Goal: Task Accomplishment & Management: Manage account settings

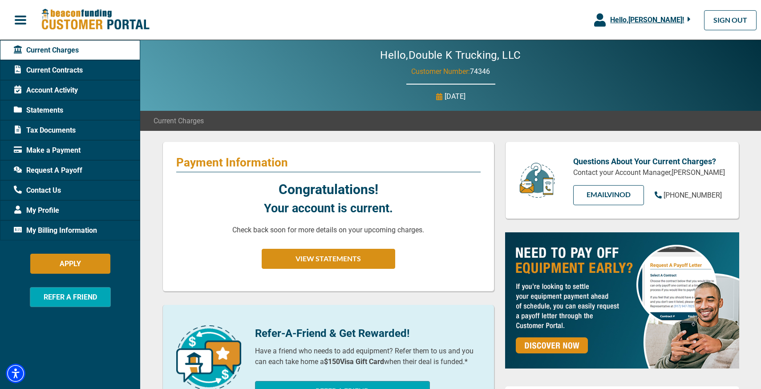
click at [56, 94] on span "Account Activity" at bounding box center [46, 90] width 64 height 11
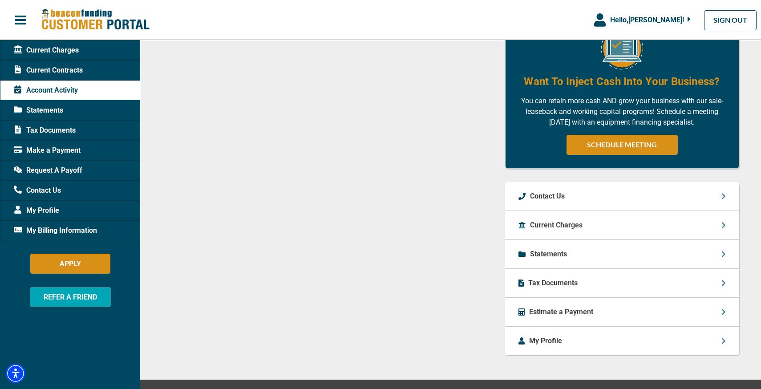
scroll to position [425, 0]
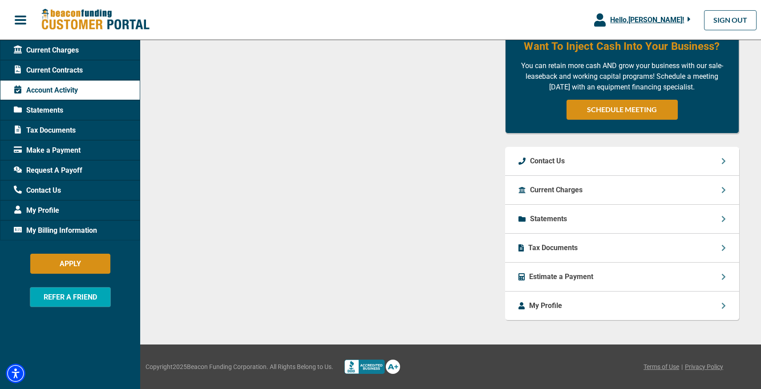
click at [581, 184] on div "Current Charges" at bounding box center [622, 190] width 234 height 29
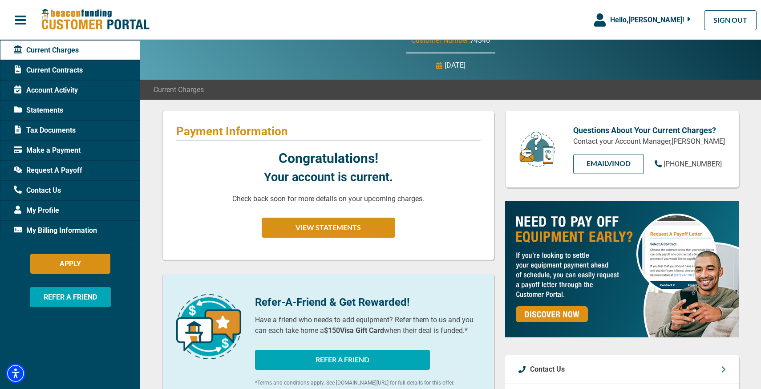
scroll to position [32, 0]
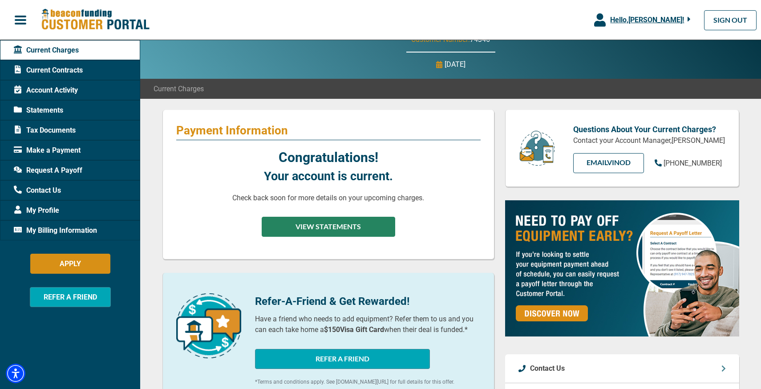
click at [345, 234] on button "VIEW STATEMENTS" at bounding box center [329, 227] width 134 height 20
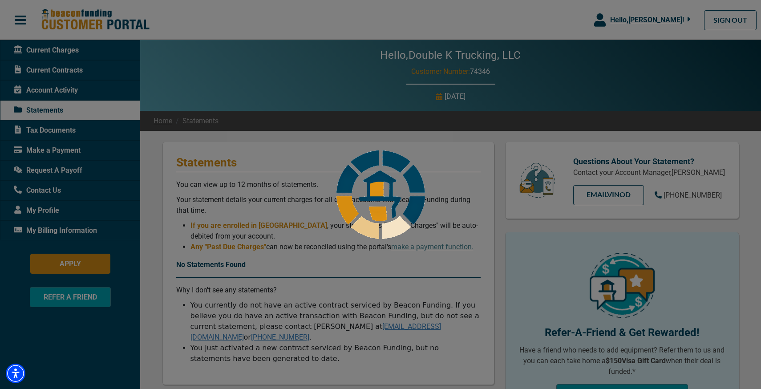
click at [80, 179] on div at bounding box center [380, 194] width 761 height 389
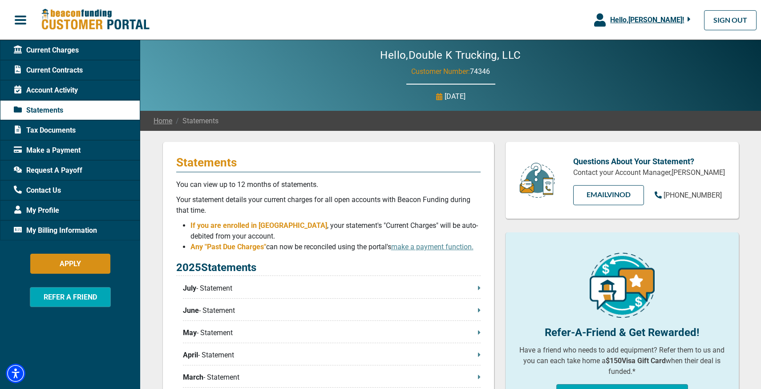
click at [258, 287] on p "July - Statement" at bounding box center [332, 288] width 298 height 11
click at [47, 170] on span "Request A Payoff" at bounding box center [48, 170] width 69 height 11
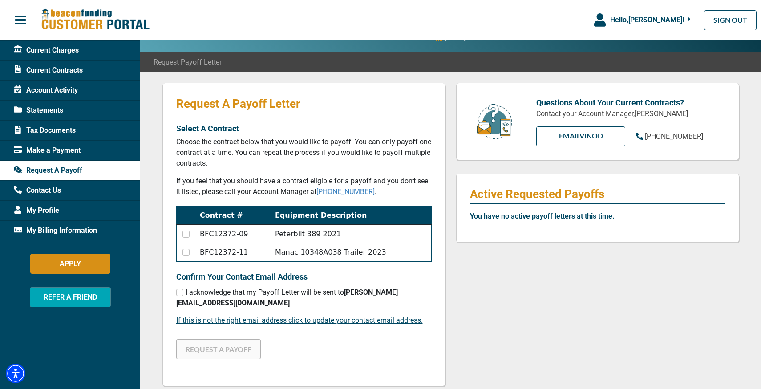
scroll to position [76, 0]
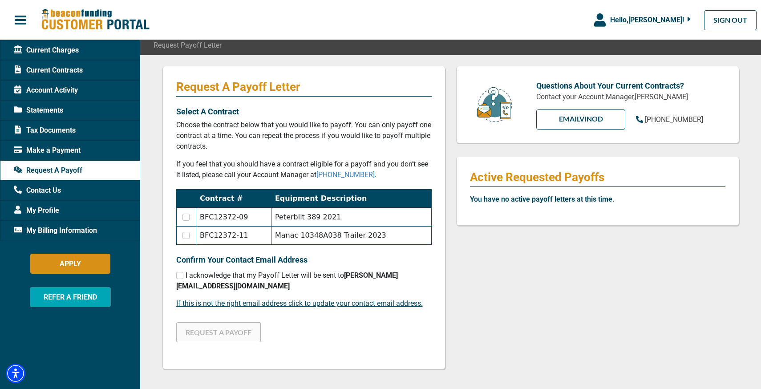
click at [300, 217] on td "Peterbilt 389 2021" at bounding box center [351, 217] width 160 height 19
click at [185, 218] on input "checkbox" at bounding box center [186, 217] width 7 height 7
checkbox input "true"
click at [180, 277] on input "checkbox" at bounding box center [179, 275] width 7 height 7
checkbox input "true"
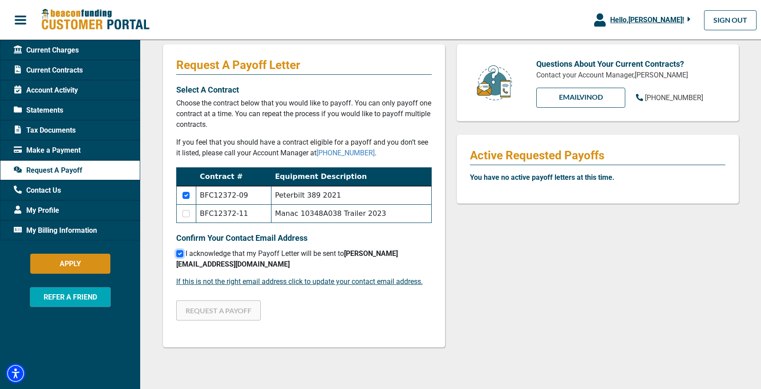
scroll to position [103, 0]
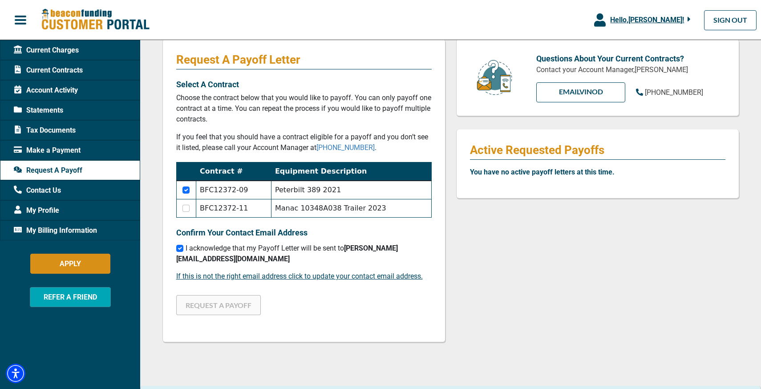
click at [228, 329] on div "Request A Payoff Letter Select A Contract Choose the contract below that you wo…" at bounding box center [304, 190] width 283 height 303
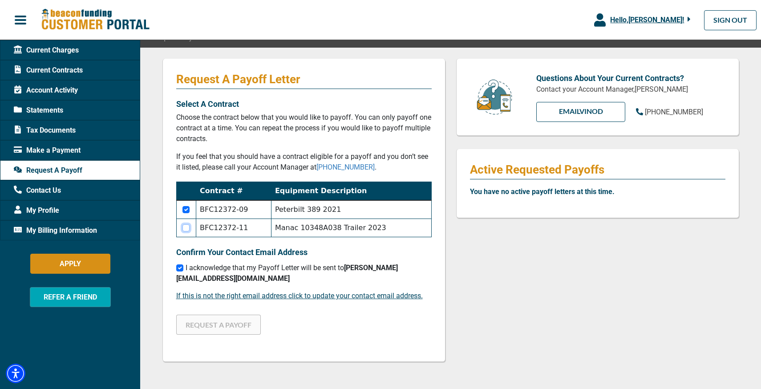
click at [183, 228] on input "checkbox" at bounding box center [186, 227] width 7 height 7
checkbox input "false"
click at [60, 87] on span "Account Activity" at bounding box center [46, 90] width 64 height 11
click at [58, 68] on span "Current Contracts" at bounding box center [48, 70] width 69 height 11
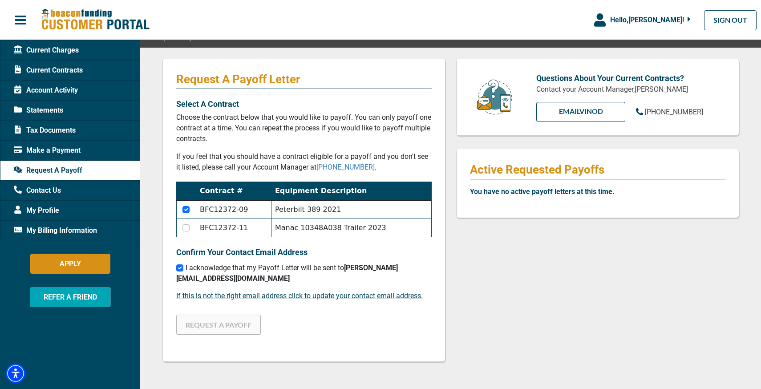
click at [58, 68] on span "Current Contracts" at bounding box center [48, 70] width 69 height 11
click at [53, 72] on span "Current Contracts" at bounding box center [48, 70] width 69 height 11
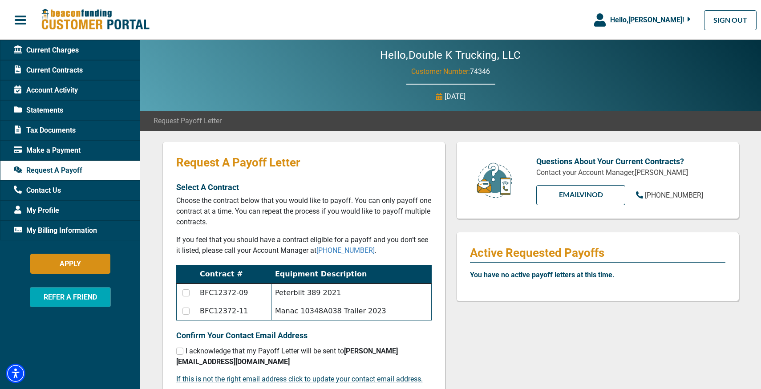
click at [57, 69] on span "Current Contracts" at bounding box center [48, 70] width 69 height 11
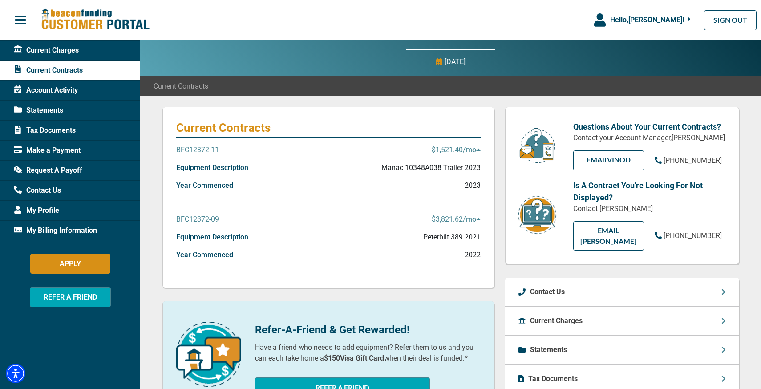
scroll to position [36, 0]
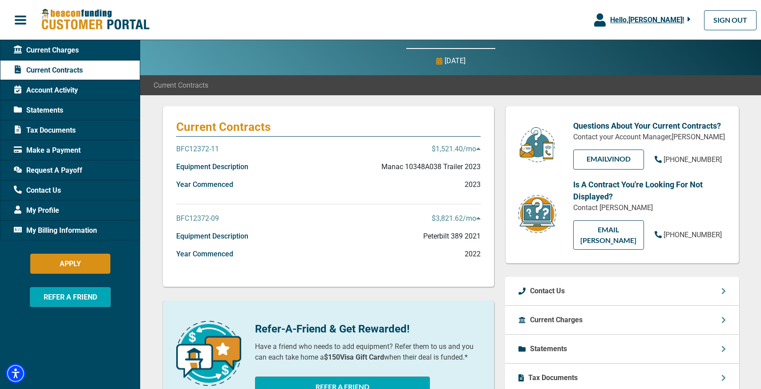
click at [248, 240] on div "Equipment Description Peterbilt 389 2021" at bounding box center [328, 240] width 305 height 18
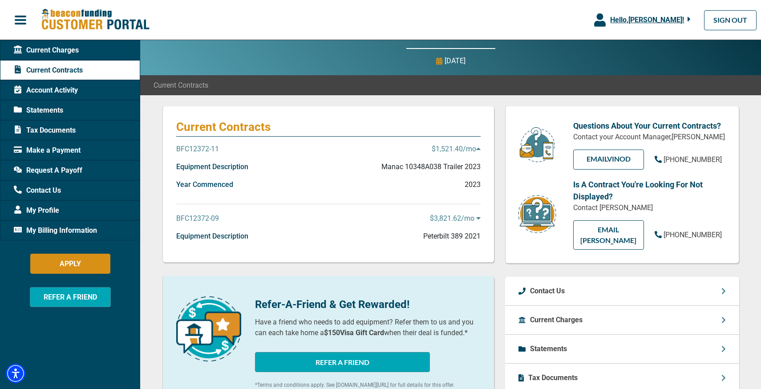
click at [248, 240] on div "Equipment Description Peterbilt 389 2021" at bounding box center [328, 240] width 305 height 18
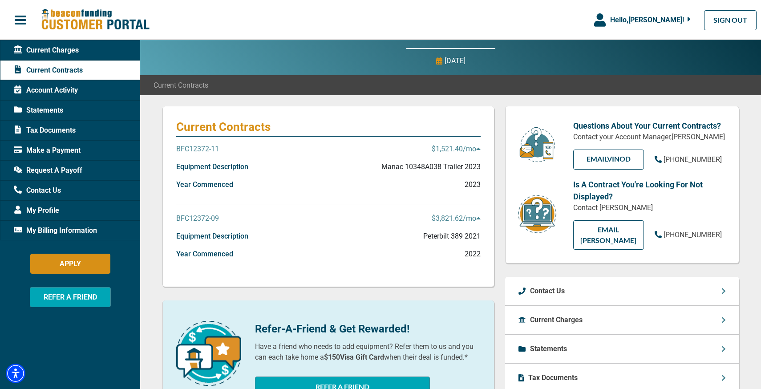
click at [207, 219] on p "BFC12372-09" at bounding box center [197, 218] width 43 height 11
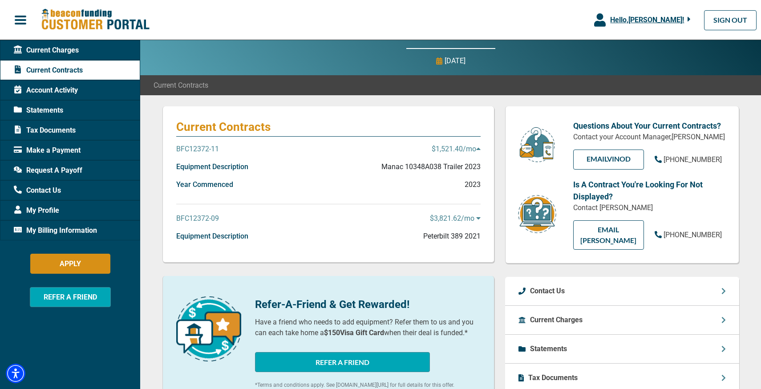
click at [207, 219] on p "BFC12372-09" at bounding box center [197, 218] width 43 height 11
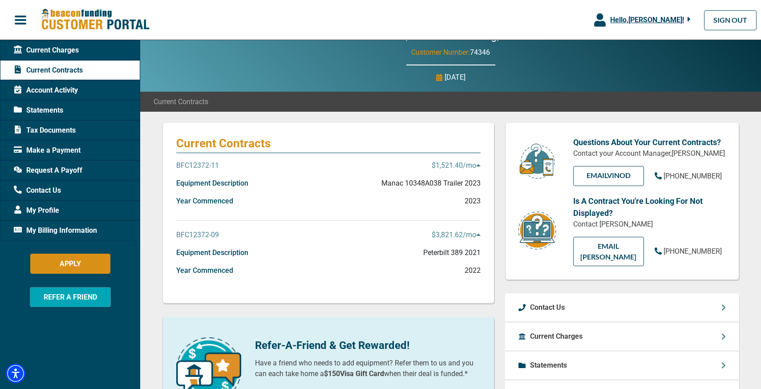
scroll to position [22, 0]
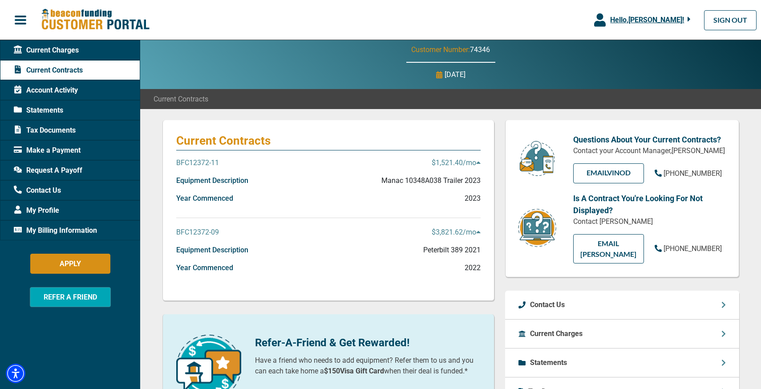
click at [450, 232] on p "$3,821.62 /mo" at bounding box center [456, 232] width 49 height 11
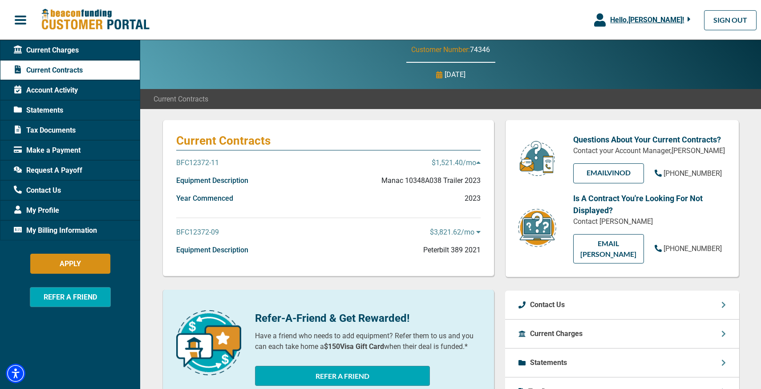
click at [450, 232] on p "$3,821.62 /mo" at bounding box center [455, 232] width 51 height 11
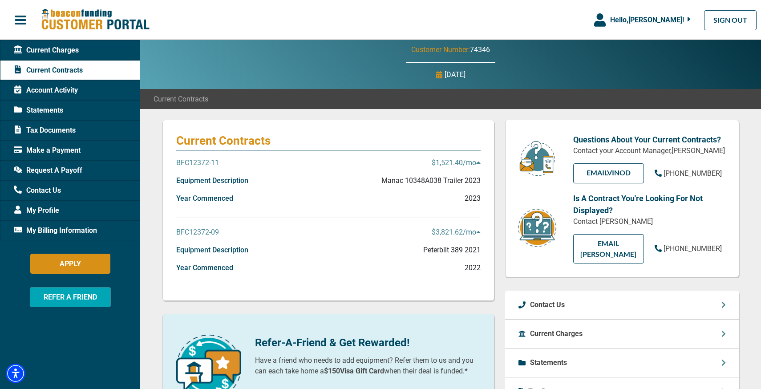
click at [64, 169] on span "Request A Payoff" at bounding box center [48, 170] width 69 height 11
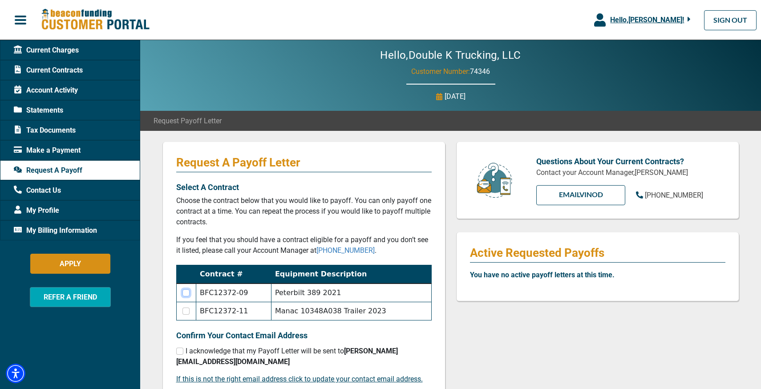
click at [185, 292] on input "checkbox" at bounding box center [186, 292] width 7 height 7
checkbox input "true"
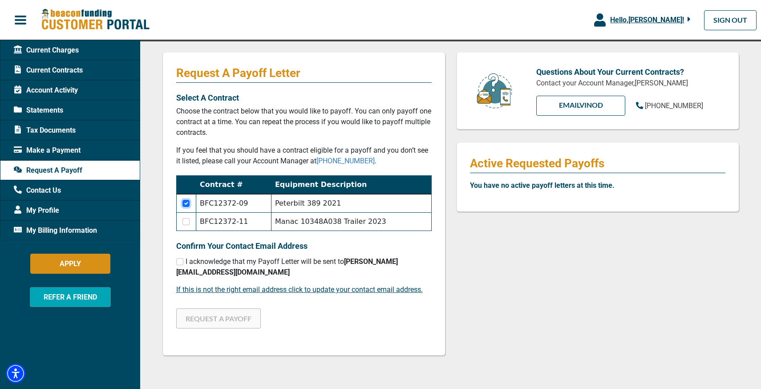
scroll to position [90, 0]
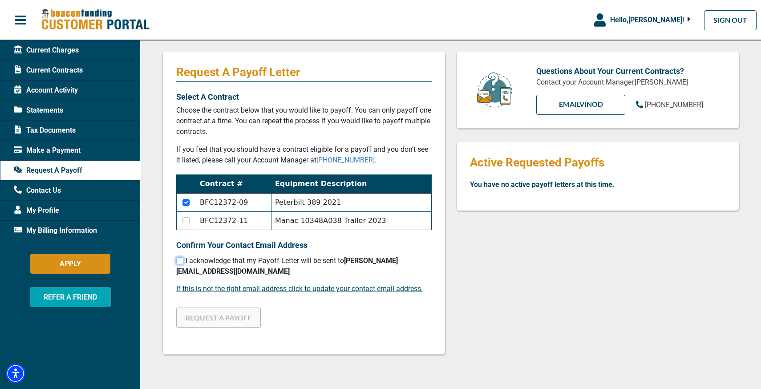
click at [182, 261] on input "checkbox" at bounding box center [179, 260] width 7 height 7
checkbox input "true"
click at [221, 321] on button "REQUEST A PAYOFF" at bounding box center [218, 318] width 85 height 20
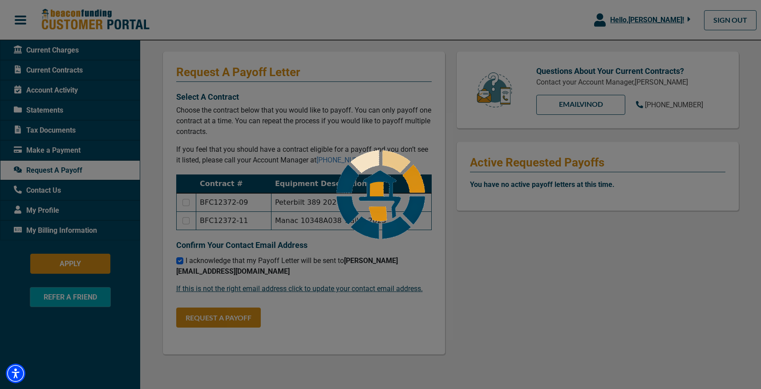
checkbox input "false"
